Goal: Task Accomplishment & Management: Manage account settings

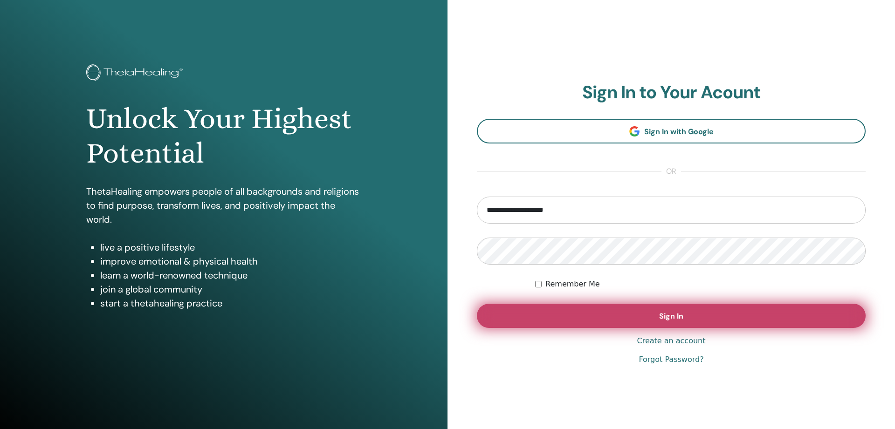
type input "**********"
click at [686, 317] on button "Sign In" at bounding box center [671, 316] width 389 height 24
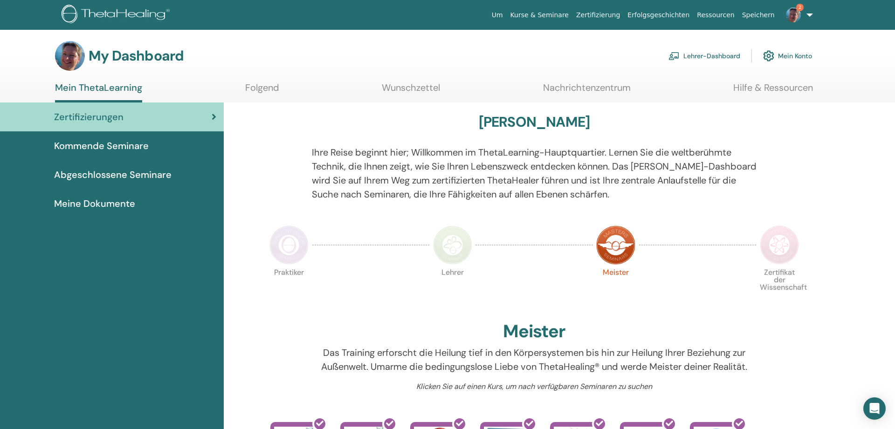
click at [130, 175] on span "Abgeschlossene Seminare" at bounding box center [112, 175] width 117 height 14
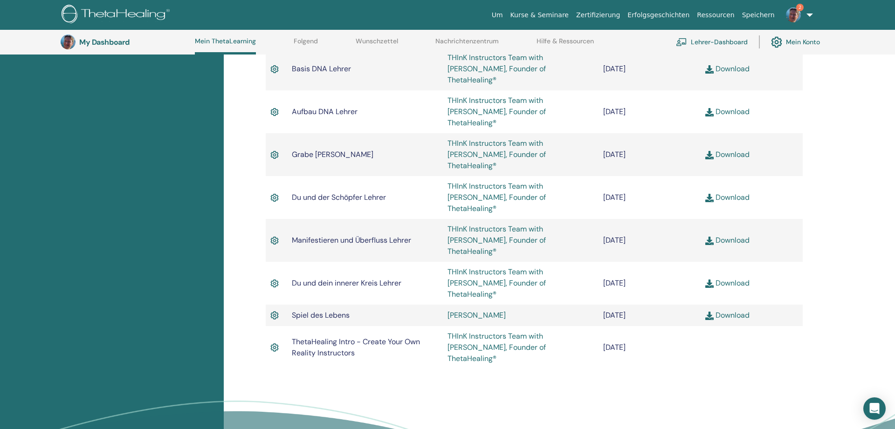
scroll to position [642, 0]
click at [744, 235] on link "Download" at bounding box center [727, 240] width 44 height 10
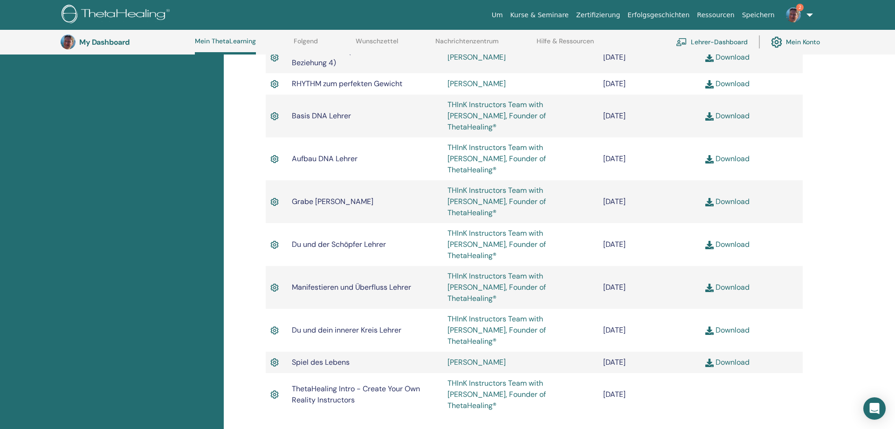
scroll to position [452, 0]
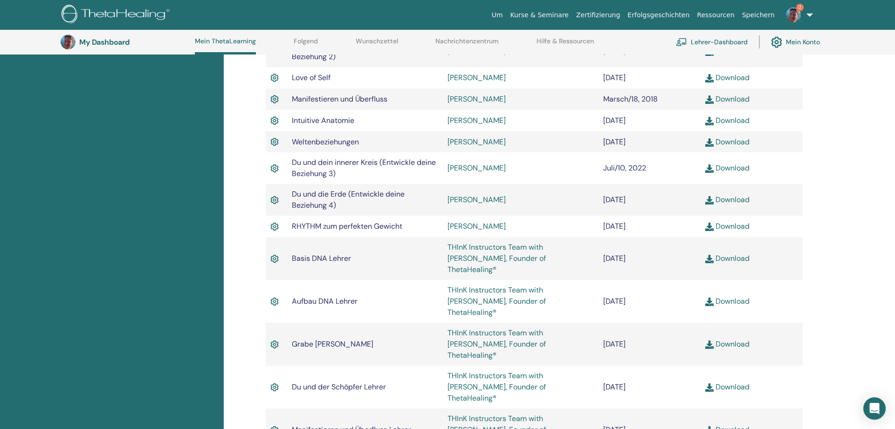
click at [790, 10] on img at bounding box center [793, 14] width 15 height 15
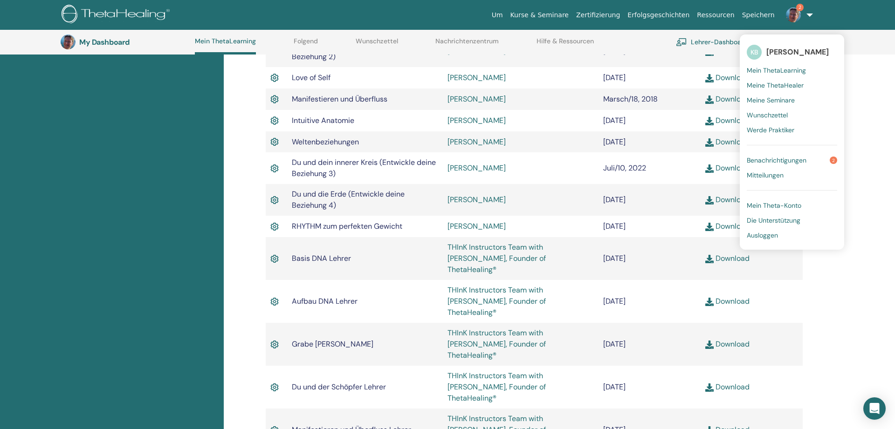
click at [793, 160] on span "Benachrichtigungen" at bounding box center [776, 160] width 60 height 8
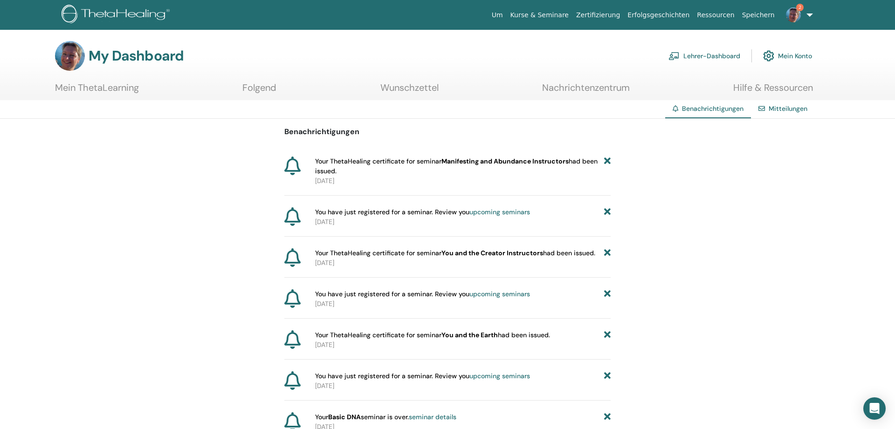
click at [108, 86] on link "Mein ThetaLearning" at bounding box center [97, 91] width 84 height 18
